Goal: Find specific page/section: Find specific page/section

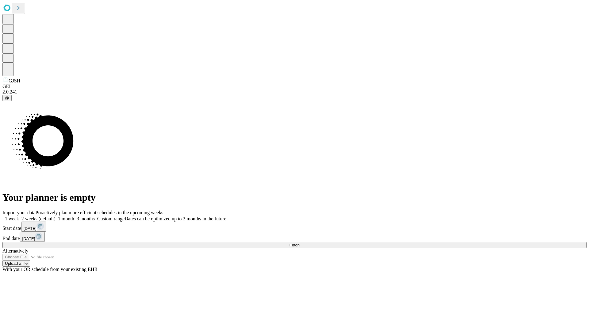
click at [299, 243] on span "Fetch" at bounding box center [294, 245] width 10 height 5
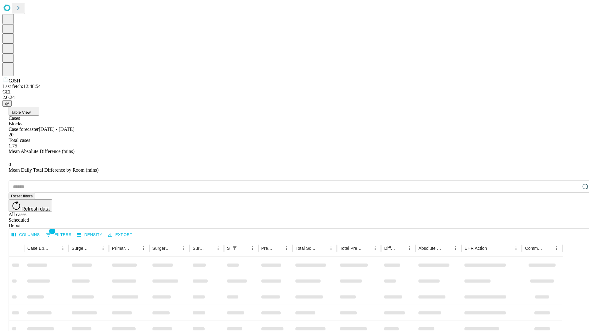
click at [573, 223] on div "Depot" at bounding box center [301, 226] width 584 height 6
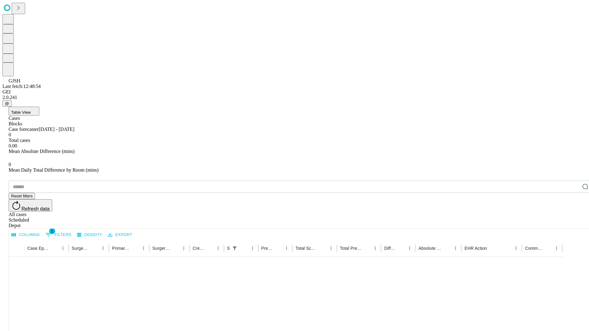
click at [523, 212] on div "All cases" at bounding box center [301, 215] width 584 height 6
